Goal: Information Seeking & Learning: Learn about a topic

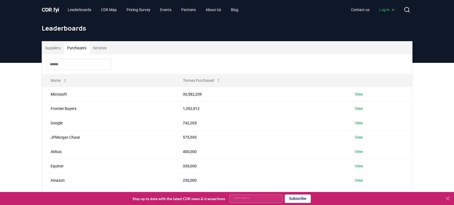
click at [81, 48] on button "Purchasers" at bounding box center [77, 47] width 26 height 13
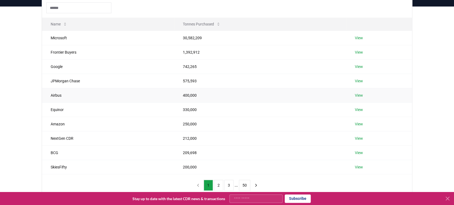
scroll to position [72, 0]
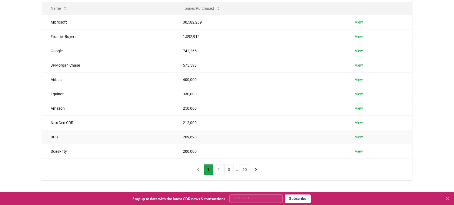
click at [357, 135] on link "View" at bounding box center [359, 136] width 8 height 5
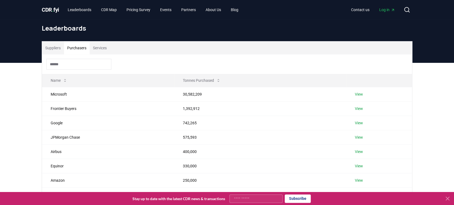
click at [78, 47] on button "Purchasers" at bounding box center [77, 47] width 26 height 13
click at [55, 50] on button "Suppliers" at bounding box center [53, 47] width 22 height 13
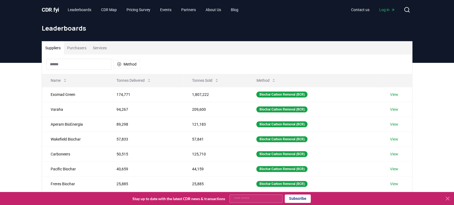
click at [73, 47] on button "Purchasers" at bounding box center [77, 47] width 26 height 13
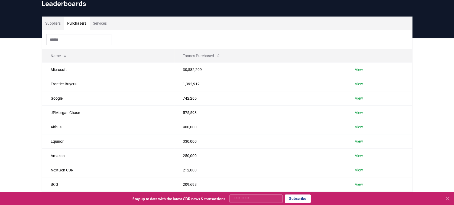
scroll to position [36, 0]
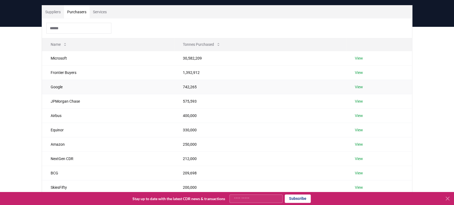
click at [361, 87] on link "View" at bounding box center [359, 86] width 8 height 5
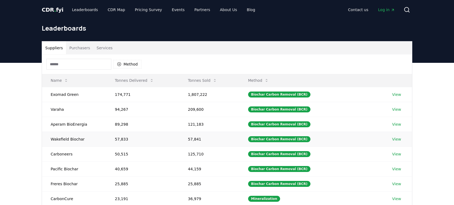
scroll to position [36, 0]
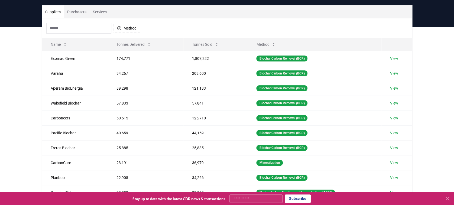
click at [83, 11] on button "Purchasers" at bounding box center [77, 11] width 26 height 13
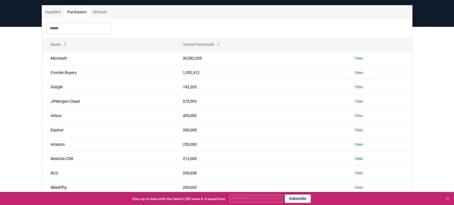
click at [100, 13] on button "Services" at bounding box center [100, 11] width 20 height 13
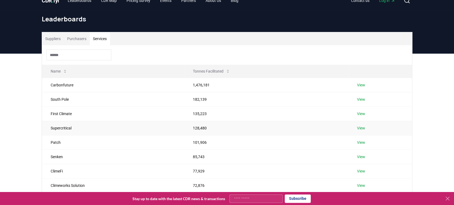
scroll to position [0, 0]
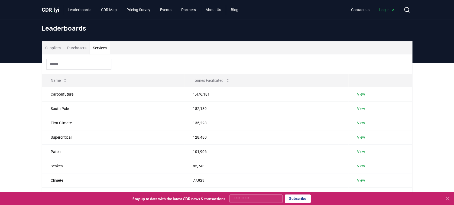
click at [73, 48] on button "Purchasers" at bounding box center [77, 47] width 26 height 13
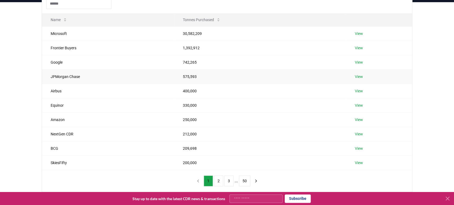
scroll to position [72, 0]
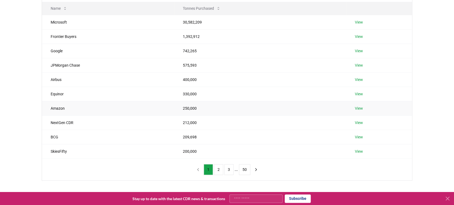
click at [357, 108] on link "View" at bounding box center [359, 108] width 8 height 5
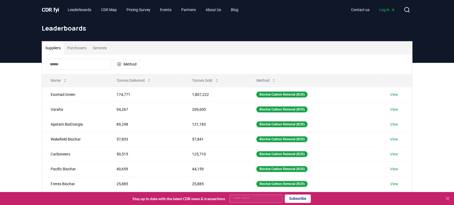
click at [72, 46] on button "Purchasers" at bounding box center [77, 47] width 26 height 13
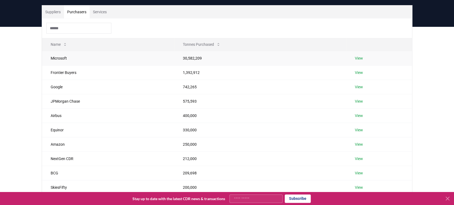
scroll to position [72, 0]
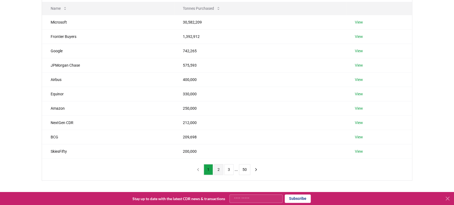
click at [220, 167] on button "2" at bounding box center [218, 169] width 9 height 11
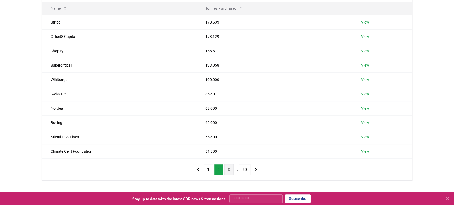
click at [230, 167] on button "3" at bounding box center [228, 169] width 9 height 11
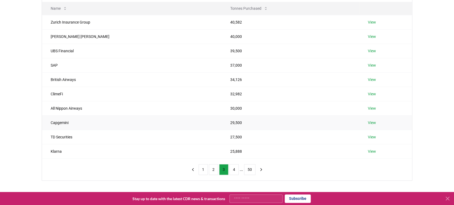
click at [368, 123] on link "View" at bounding box center [372, 122] width 8 height 5
